Goal: Transaction & Acquisition: Book appointment/travel/reservation

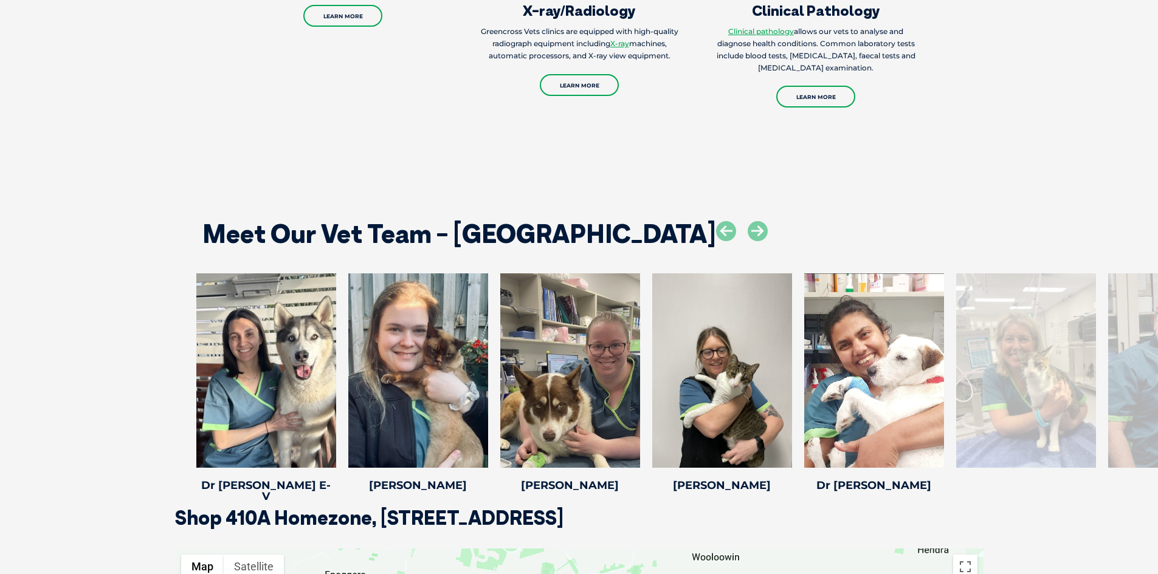
scroll to position [1580, 0]
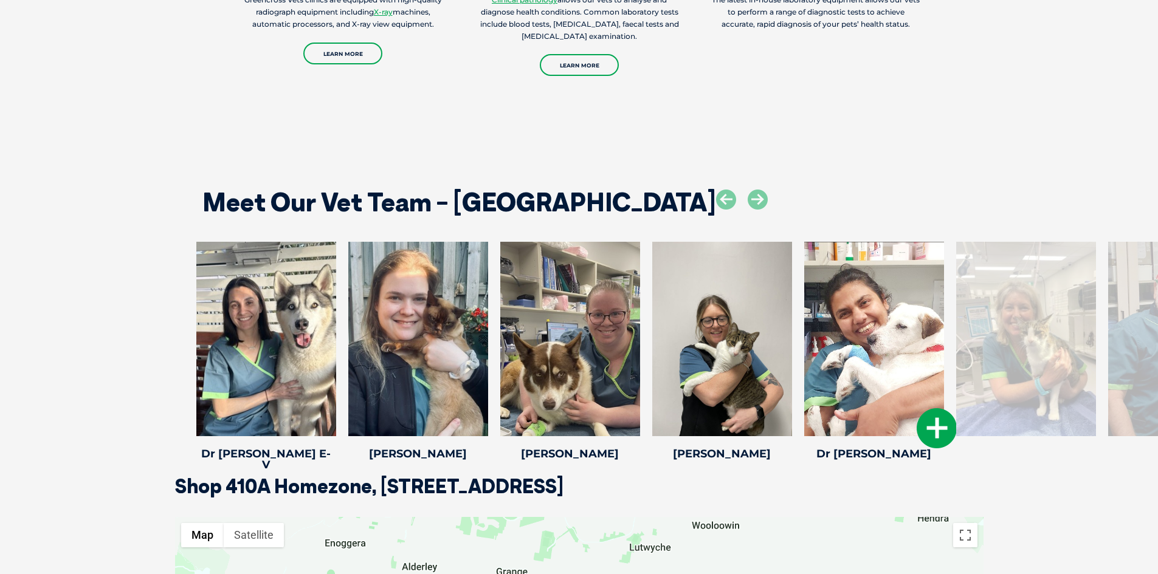
click at [908, 370] on div at bounding box center [874, 339] width 140 height 194
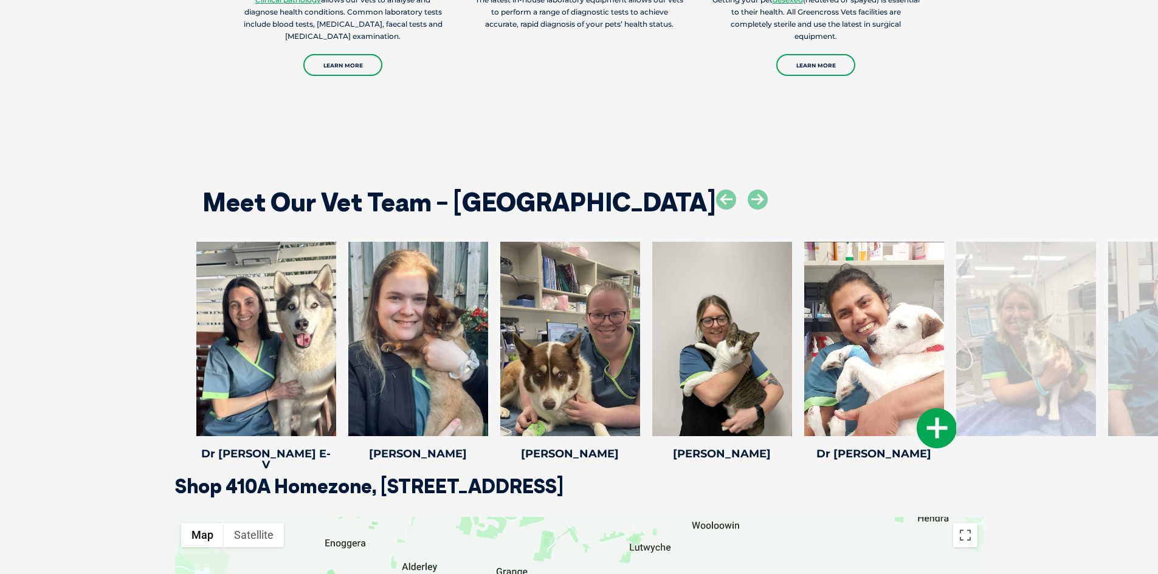
click at [939, 425] on icon at bounding box center [936, 428] width 40 height 40
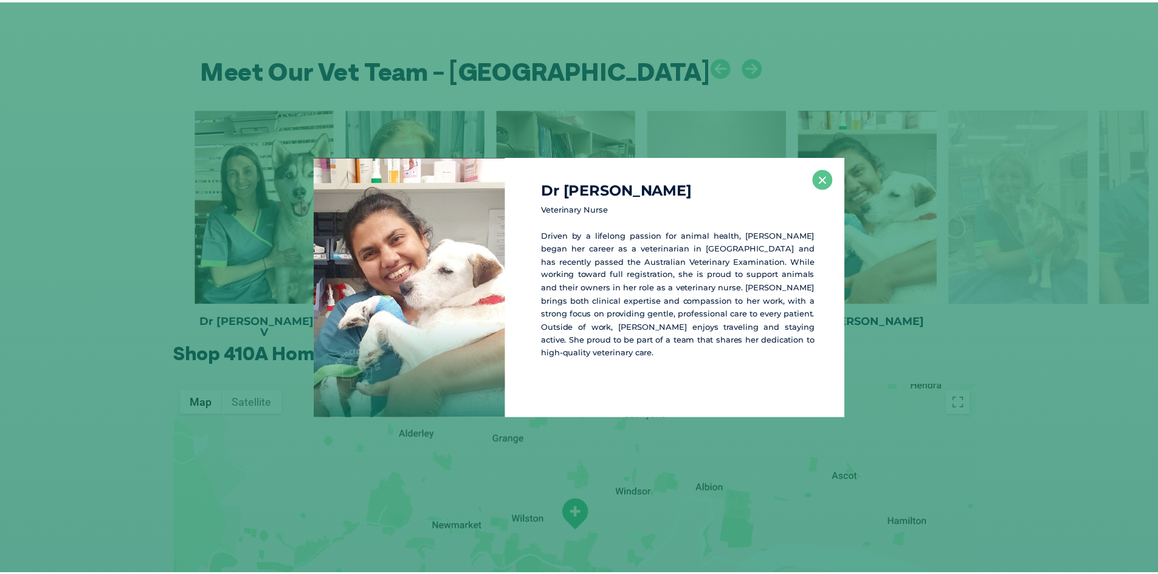
scroll to position [1714, 0]
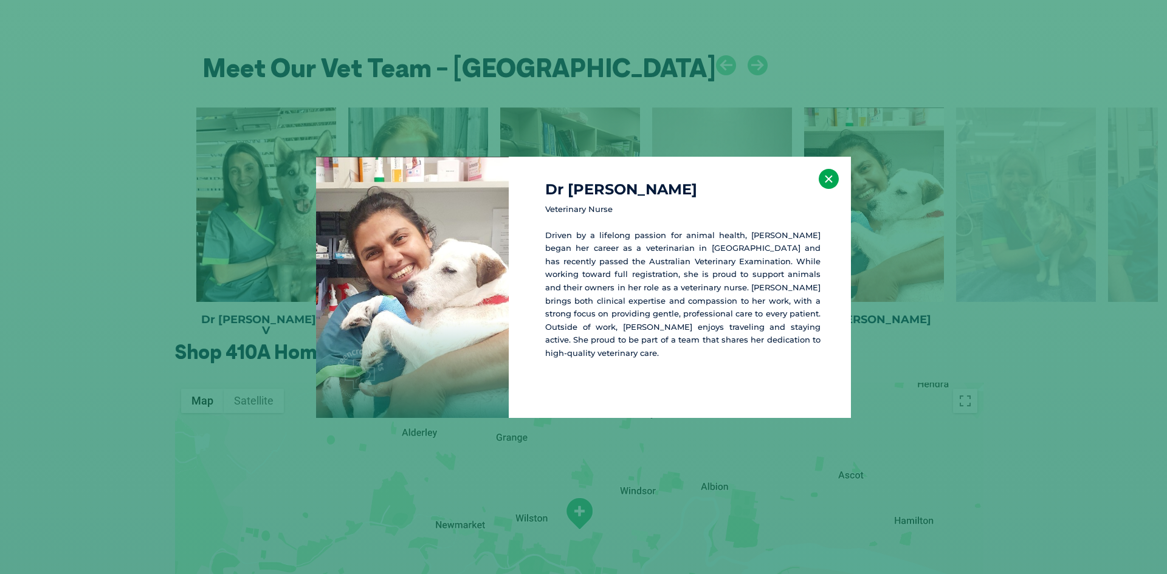
click at [831, 176] on button "×" at bounding box center [829, 179] width 20 height 20
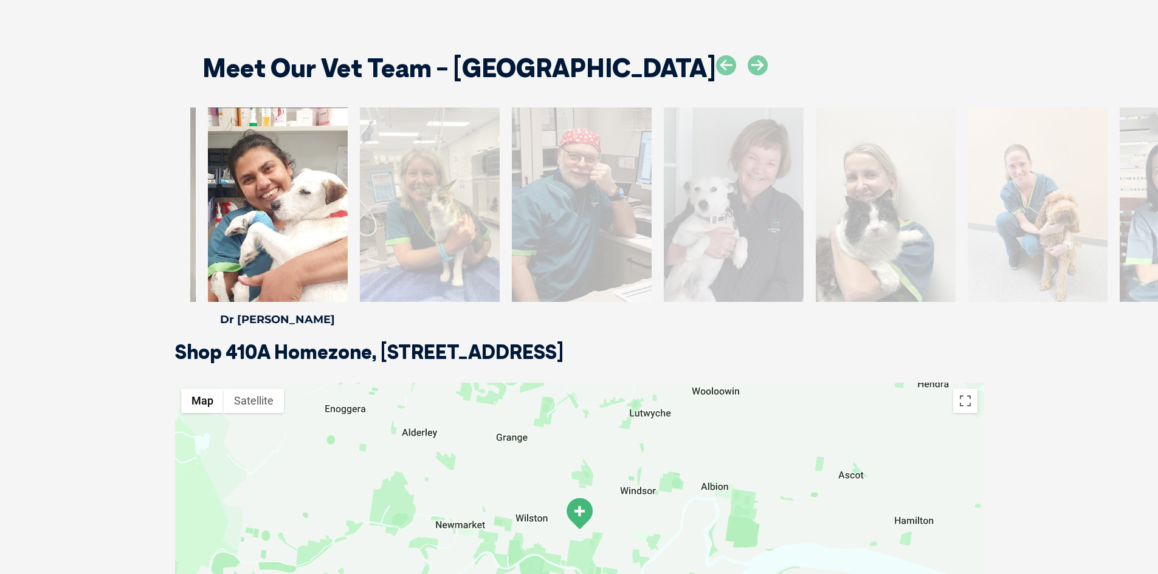
drag, startPoint x: 1152, startPoint y: 224, endPoint x: 556, endPoint y: 233, distance: 596.2
click at [556, 233] on div at bounding box center [582, 205] width 140 height 194
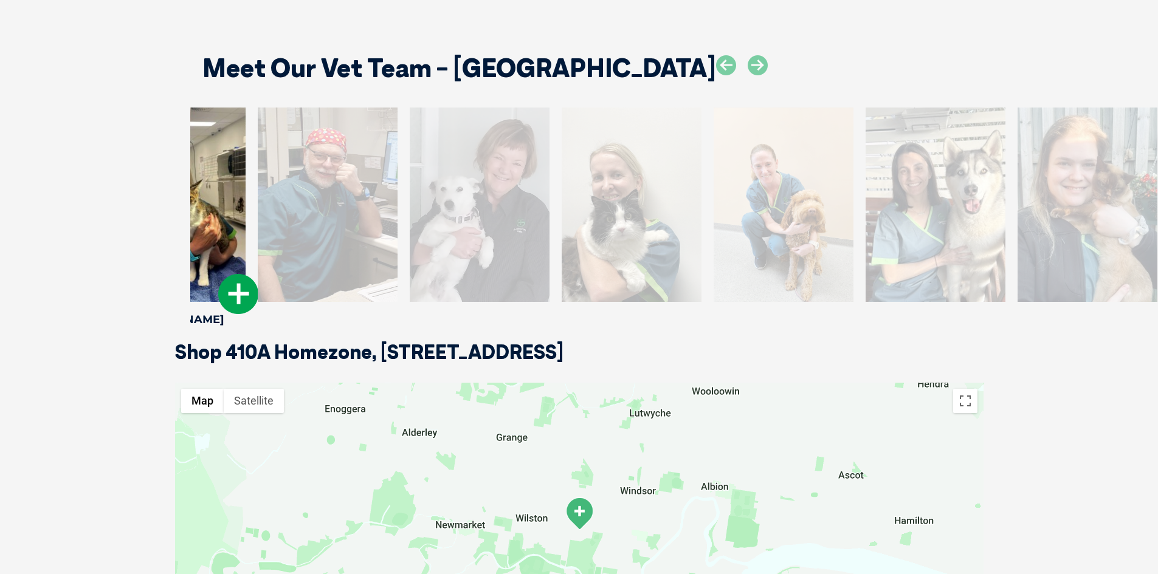
drag, startPoint x: 775, startPoint y: 269, endPoint x: 201, endPoint y: 224, distance: 576.0
click at [201, 224] on div at bounding box center [176, 205] width 140 height 194
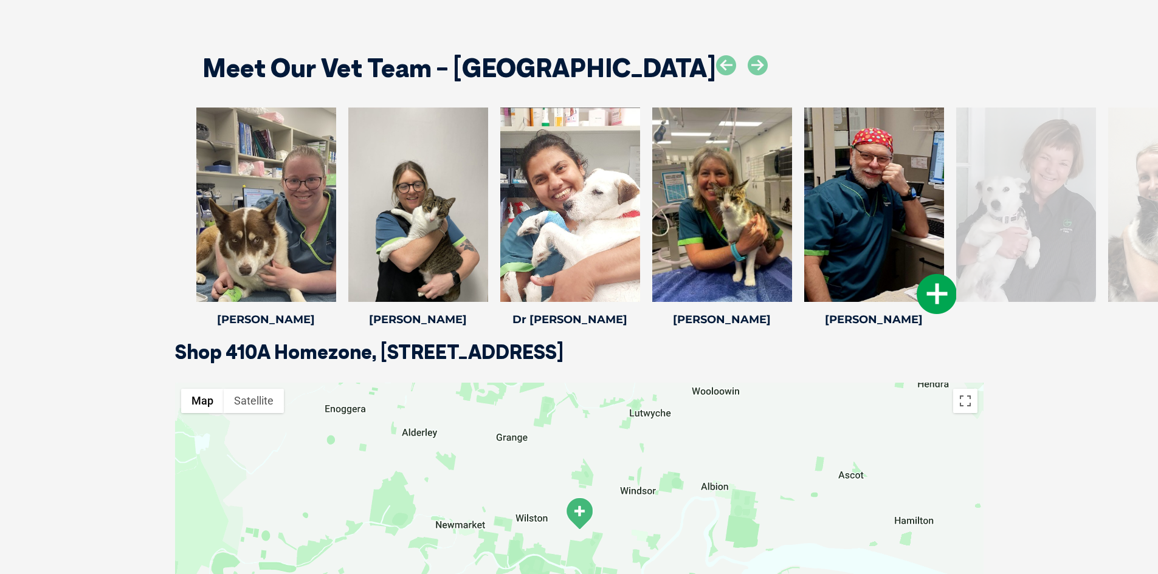
click at [885, 221] on div at bounding box center [874, 205] width 140 height 194
click at [934, 293] on icon at bounding box center [936, 294] width 40 height 40
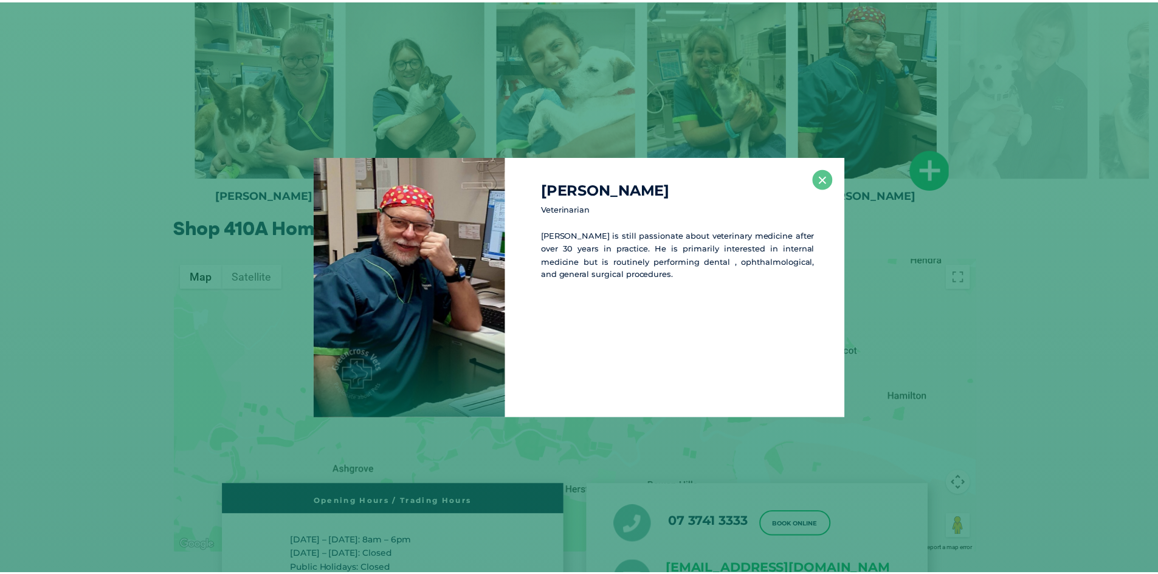
scroll to position [1848, 0]
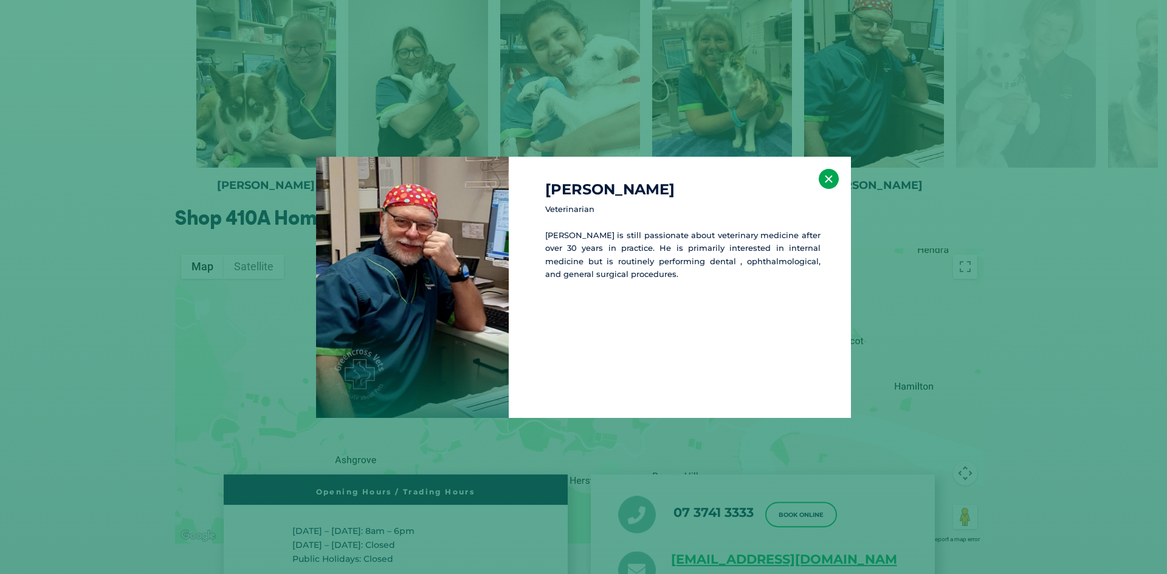
click at [829, 175] on button "×" at bounding box center [829, 179] width 20 height 20
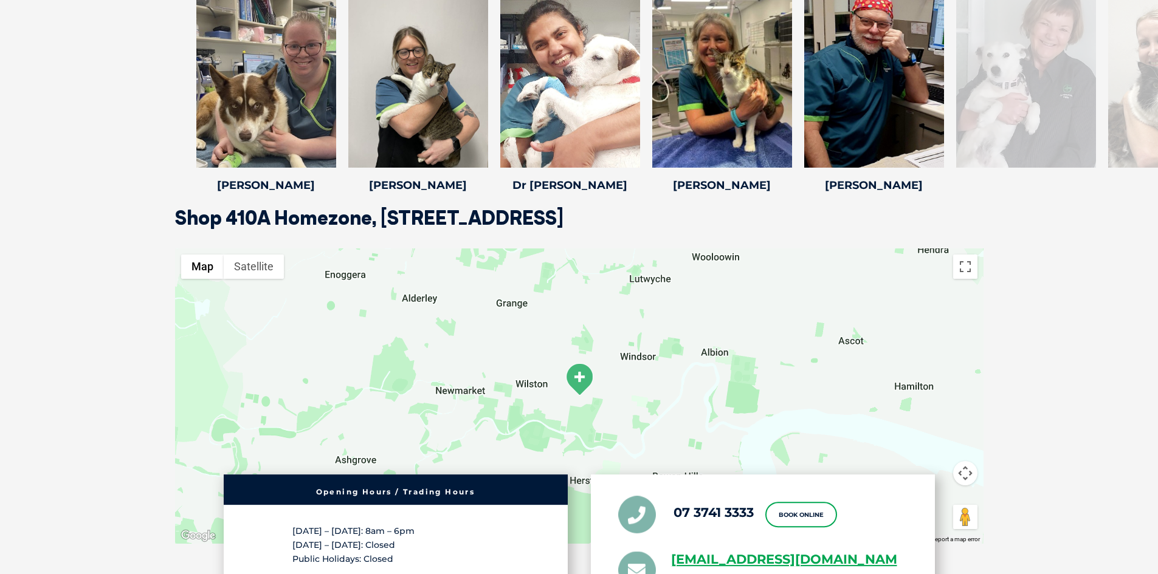
click at [1075, 142] on div at bounding box center [1026, 70] width 140 height 194
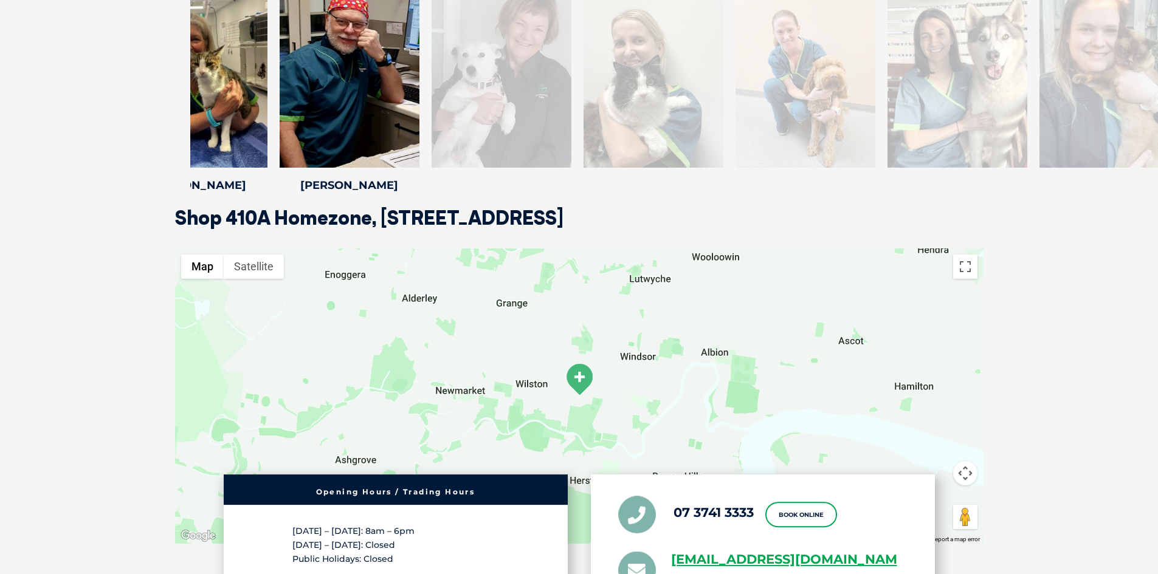
drag, startPoint x: 1056, startPoint y: 125, endPoint x: 532, endPoint y: 139, distance: 524.6
click at [532, 139] on div at bounding box center [501, 70] width 140 height 194
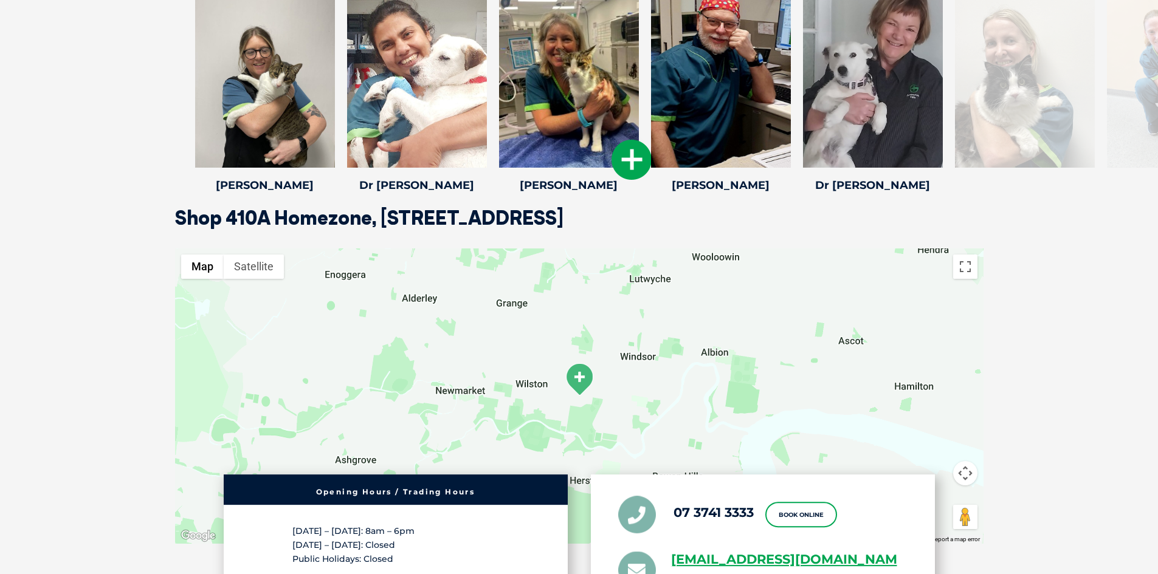
drag, startPoint x: 1141, startPoint y: 123, endPoint x: 492, endPoint y: 113, distance: 648.4
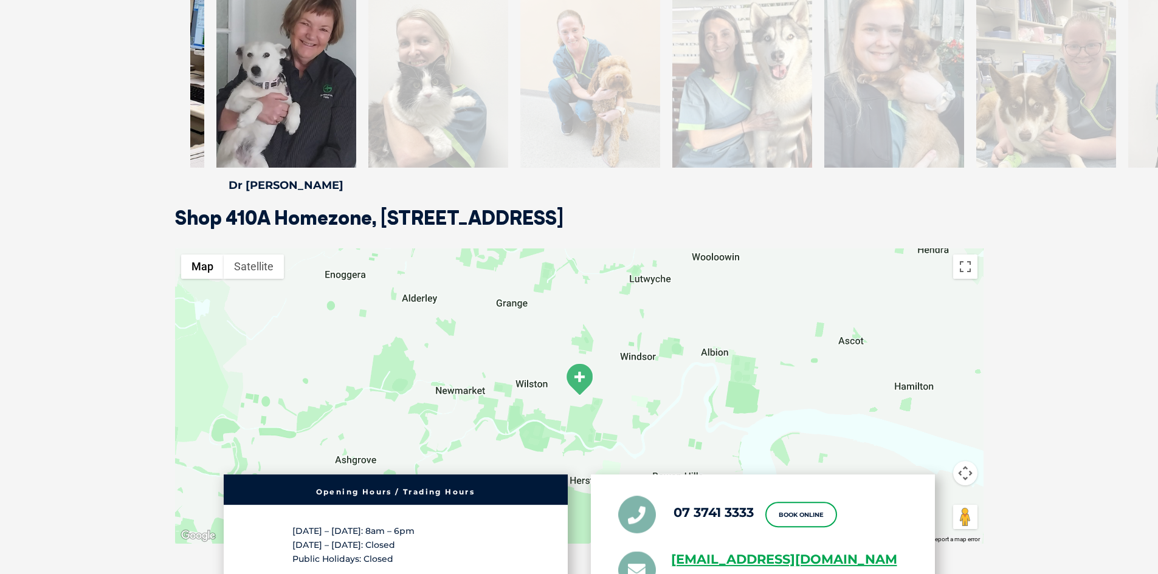
drag, startPoint x: 1062, startPoint y: 111, endPoint x: 453, endPoint y: 109, distance: 608.3
click at [453, 109] on div at bounding box center [438, 70] width 140 height 194
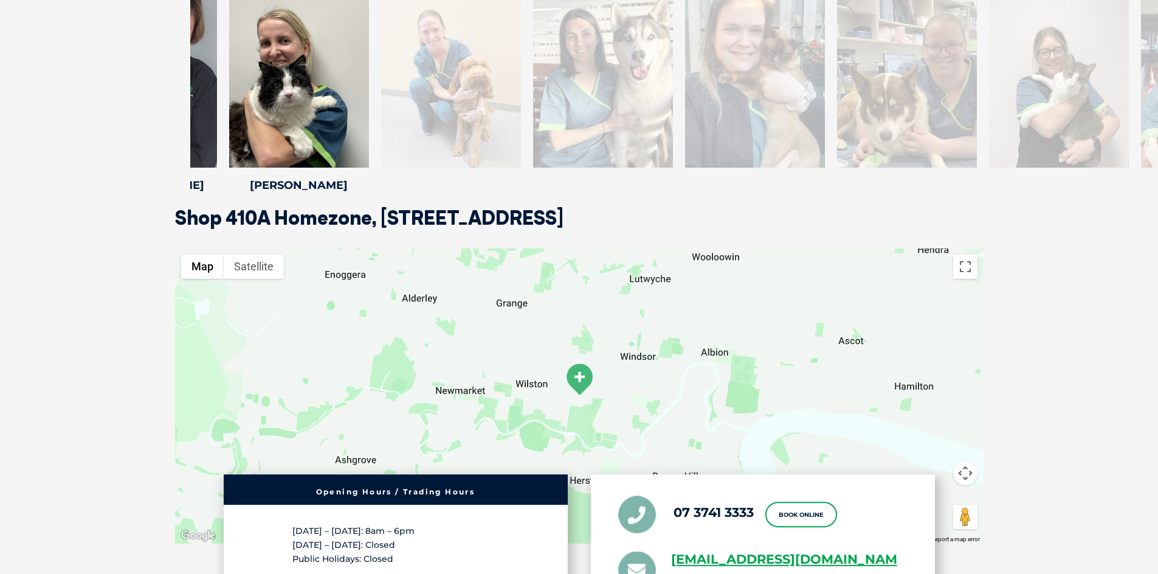
drag, startPoint x: 1001, startPoint y: 100, endPoint x: 427, endPoint y: 121, distance: 575.2
click at [427, 121] on div at bounding box center [451, 70] width 140 height 194
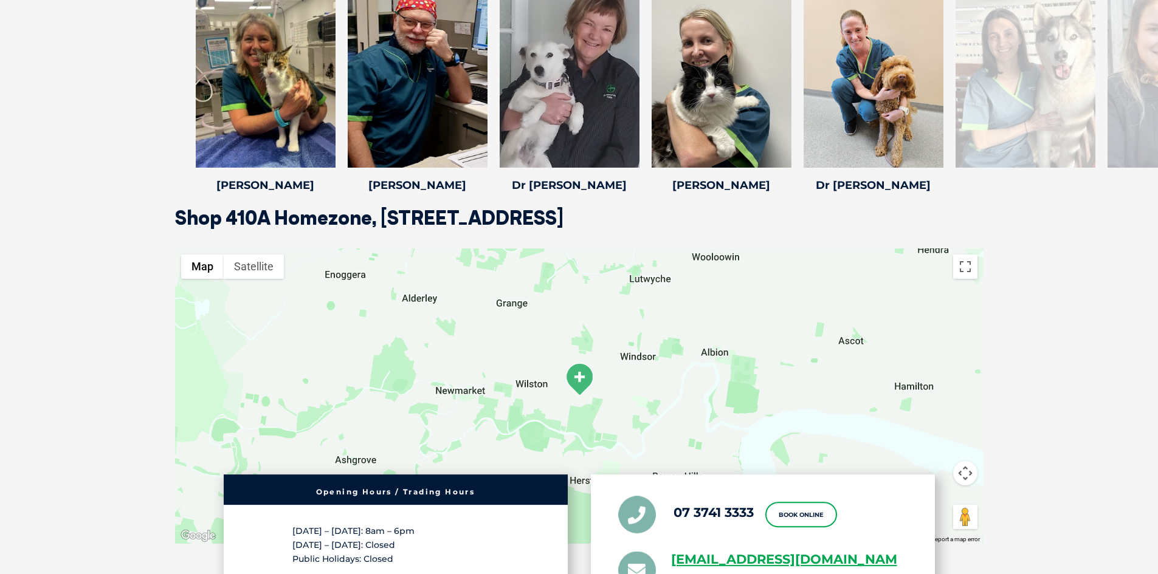
drag, startPoint x: 1055, startPoint y: 100, endPoint x: 127, endPoint y: 116, distance: 928.0
click at [127, 116] on div "[PERSON_NAME] [PERSON_NAME] Practice Manager [PERSON_NAME] has been working in …" at bounding box center [579, 90] width 1158 height 235
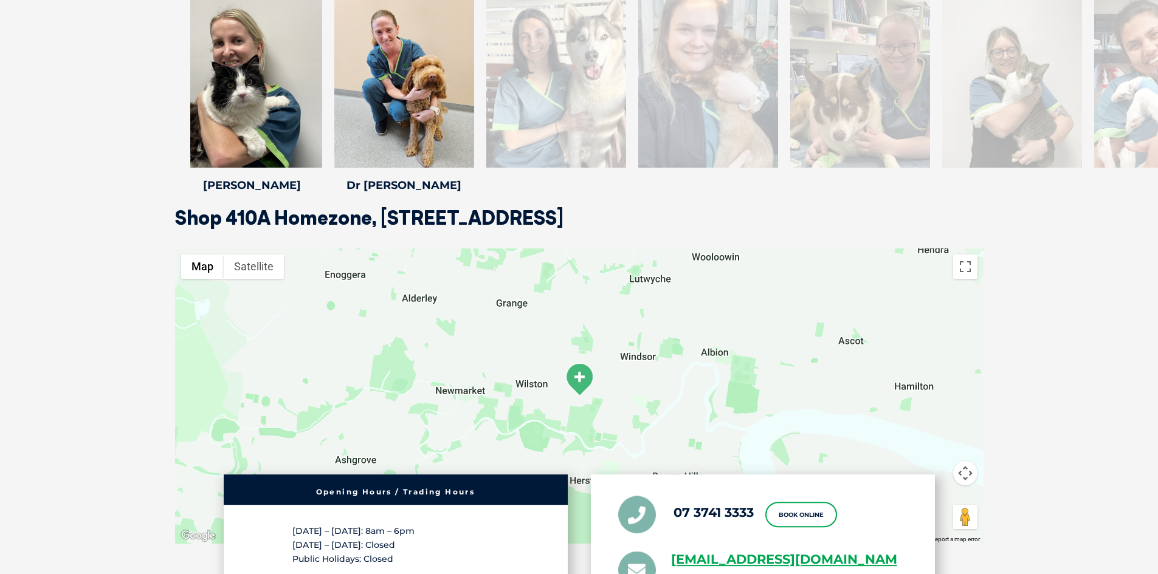
drag, startPoint x: 1049, startPoint y: 69, endPoint x: 576, endPoint y: 83, distance: 473.0
click at [576, 83] on div at bounding box center [556, 70] width 140 height 194
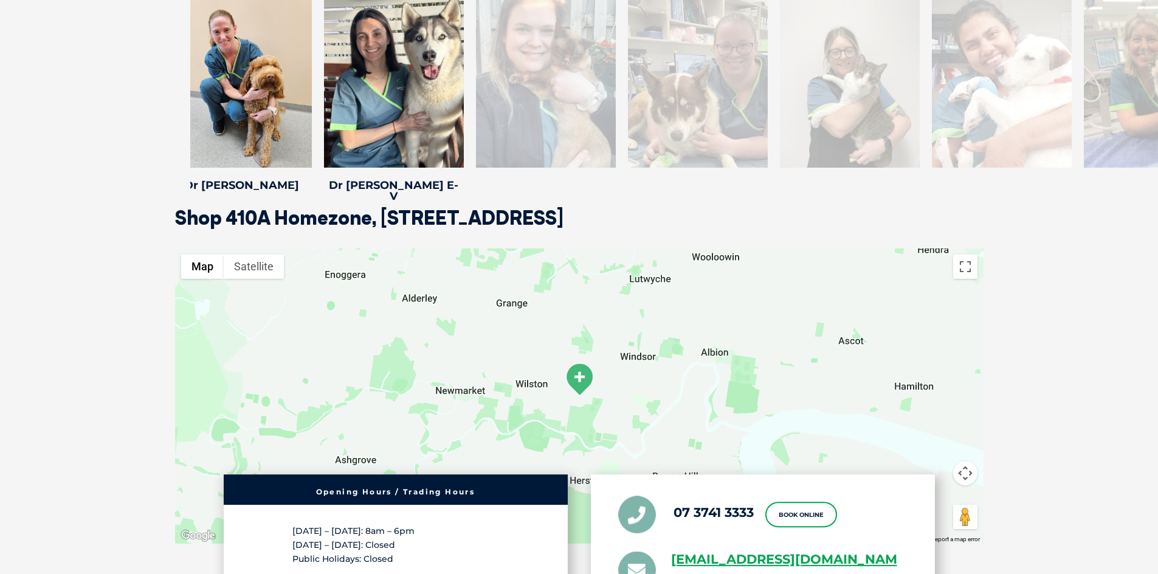
drag, startPoint x: 1048, startPoint y: 105, endPoint x: 551, endPoint y: 122, distance: 496.7
click at [551, 122] on div at bounding box center [546, 70] width 140 height 194
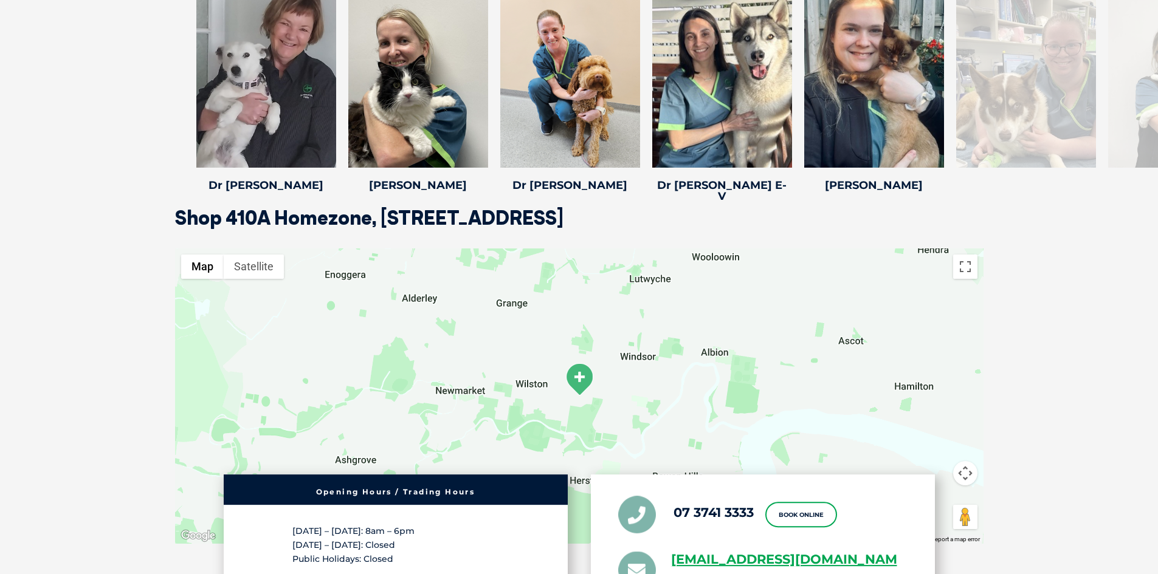
drag, startPoint x: 997, startPoint y: 94, endPoint x: 166, endPoint y: 124, distance: 830.6
click at [166, 124] on div "[PERSON_NAME] [PERSON_NAME] Practice Manager [PERSON_NAME] has been working in …" at bounding box center [579, 90] width 1158 height 235
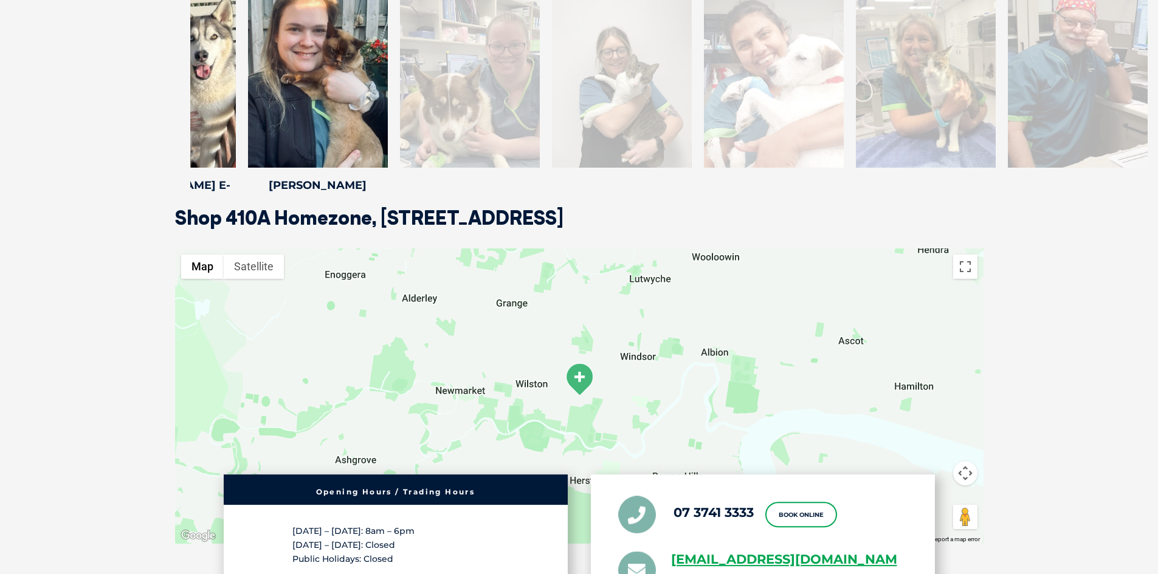
drag, startPoint x: 1048, startPoint y: 84, endPoint x: 492, endPoint y: 108, distance: 556.5
click at [492, 108] on div at bounding box center [470, 70] width 140 height 194
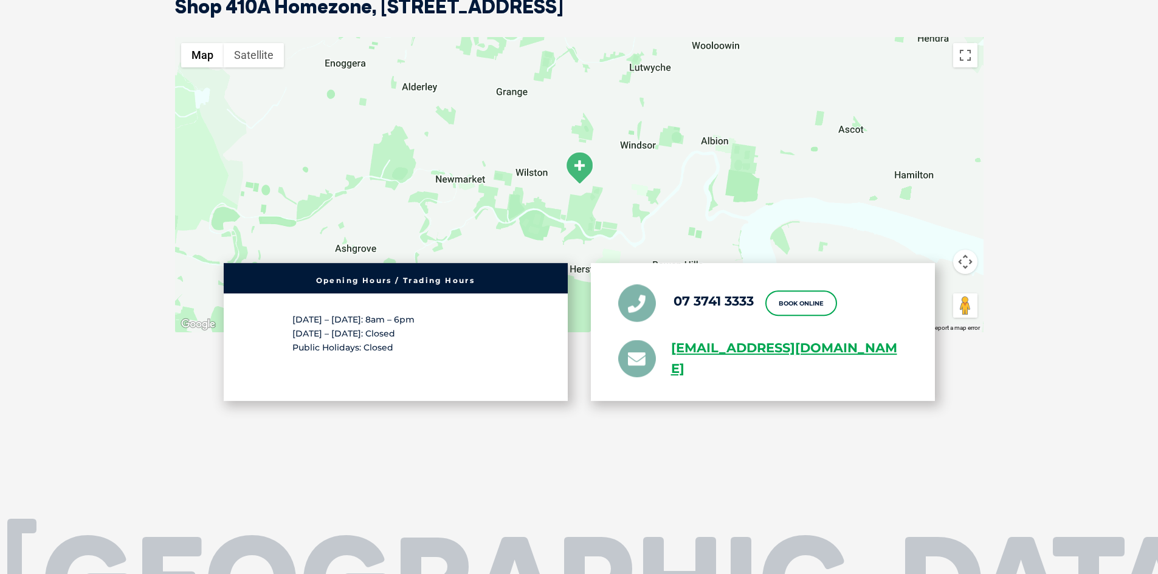
scroll to position [1970, 0]
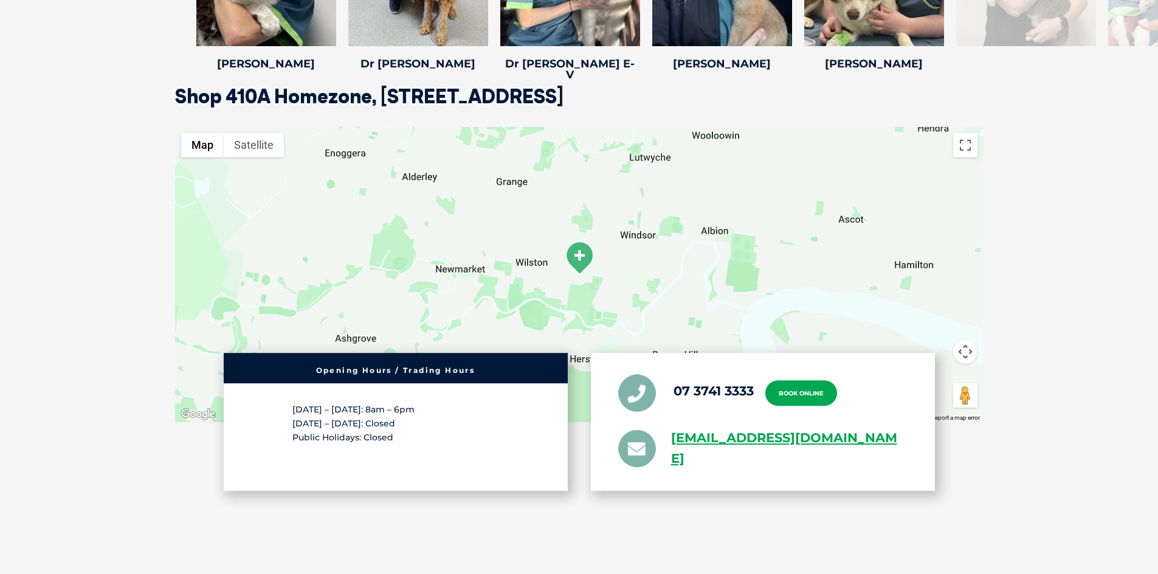
click at [798, 380] on link "Book Online" at bounding box center [801, 393] width 72 height 26
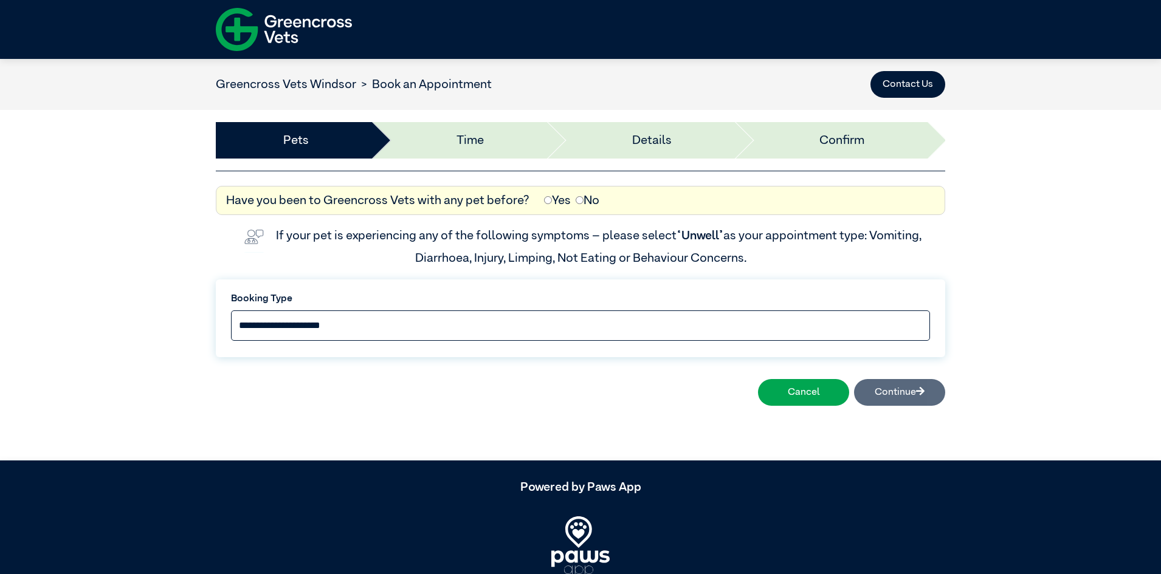
click at [293, 323] on select "**********" at bounding box center [580, 326] width 699 height 30
select select "*****"
click at [231, 311] on select "**********" at bounding box center [580, 326] width 699 height 30
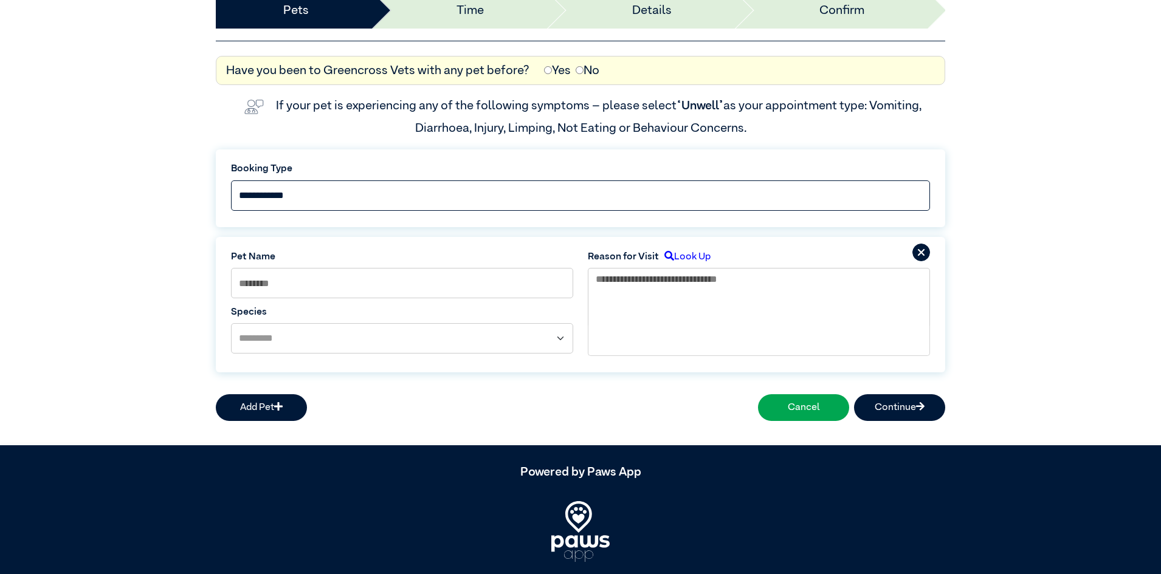
scroll to position [164, 0]
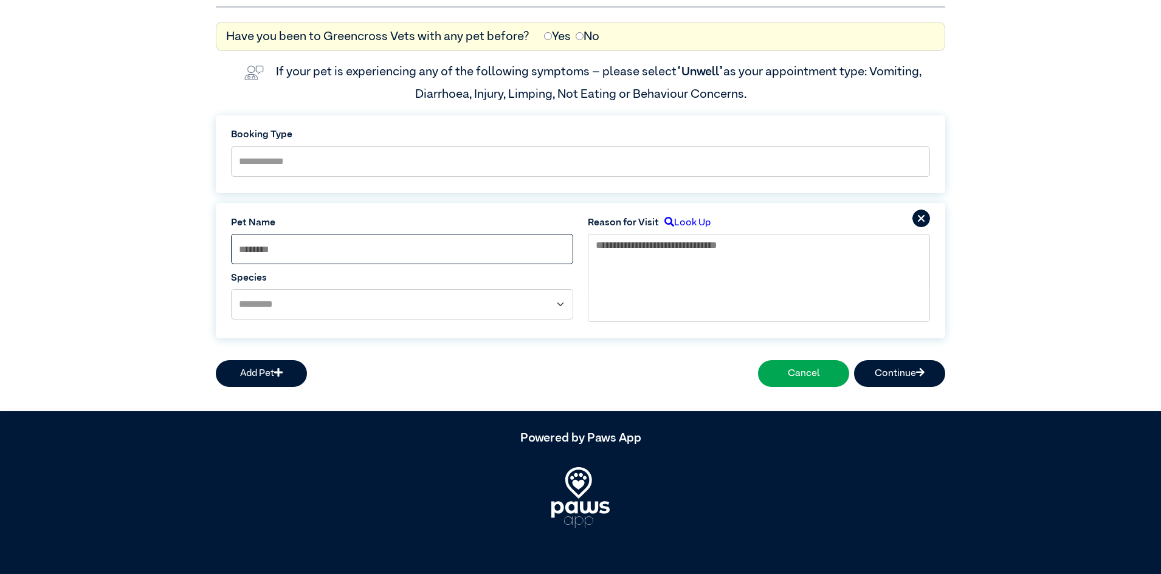
click at [269, 245] on input at bounding box center [402, 249] width 342 height 30
type input "*****"
click at [562, 303] on select "**********" at bounding box center [402, 304] width 342 height 30
select select "*****"
click at [231, 289] on select "**********" at bounding box center [402, 304] width 342 height 30
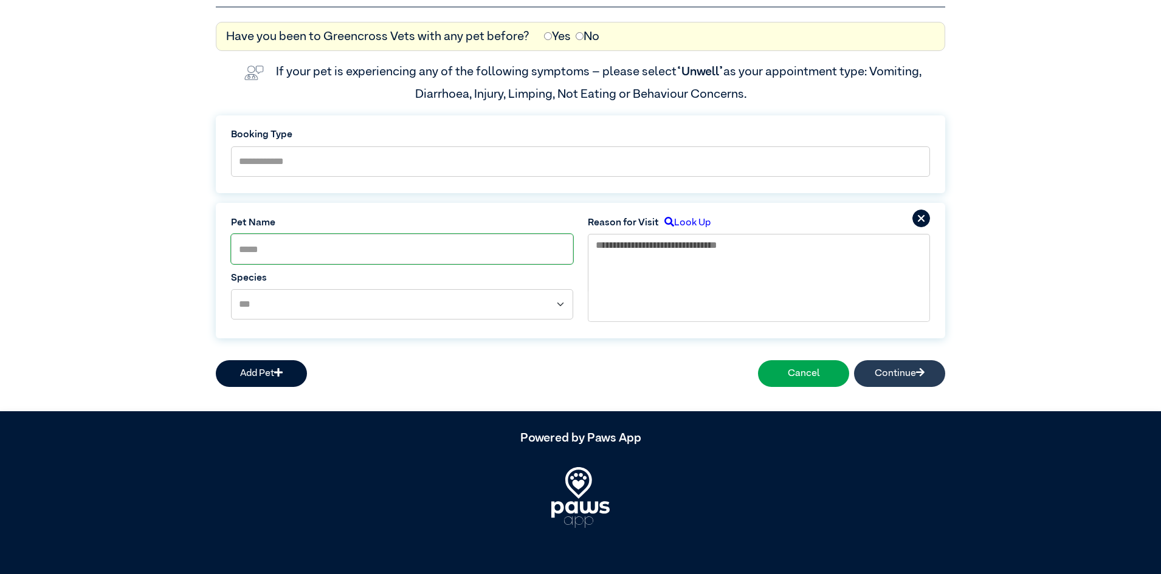
click at [894, 372] on button "Continue" at bounding box center [899, 373] width 91 height 27
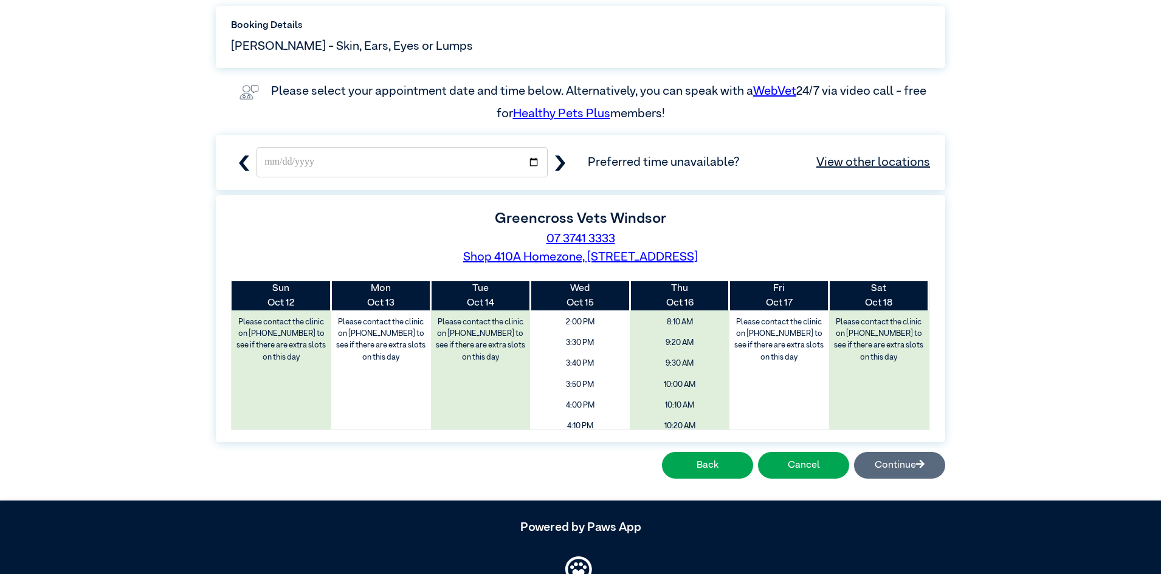
scroll to position [243, 0]
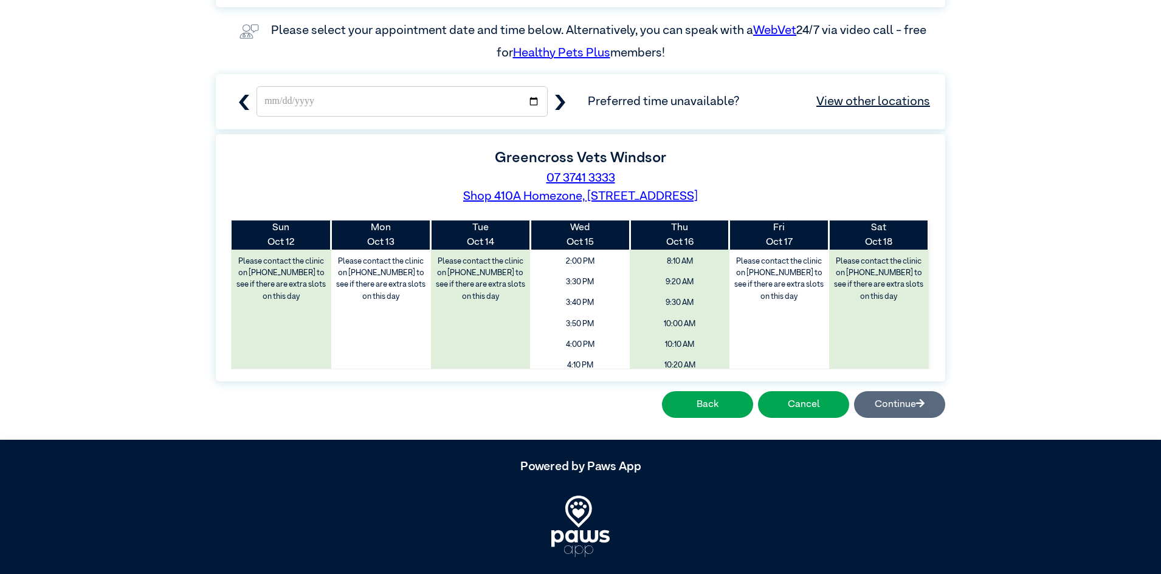
click at [850, 318] on td "Please contact the clinic on 07 3741 3333 to see if there are extra slots on th…" at bounding box center [879, 449] width 100 height 398
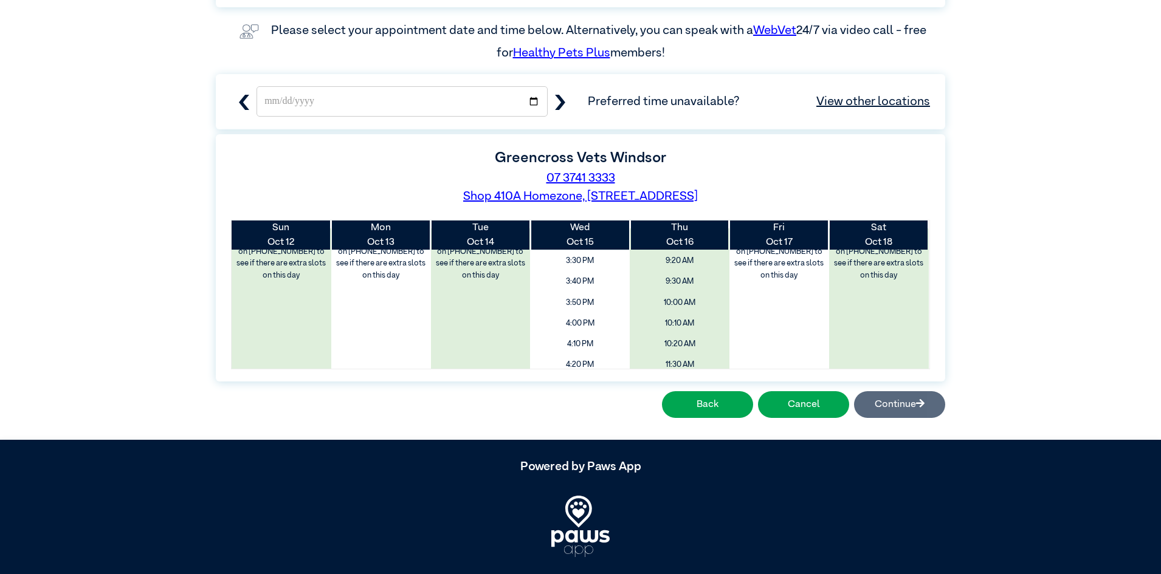
scroll to position [0, 0]
